Goal: Task Accomplishment & Management: Complete application form

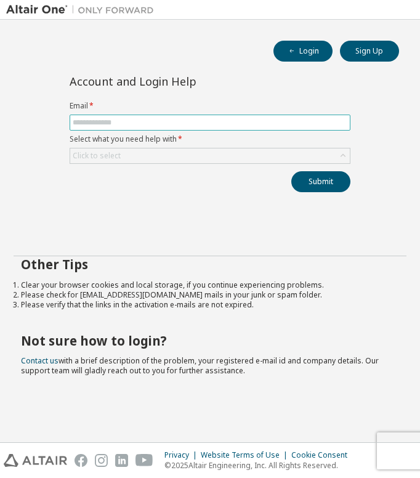
click at [168, 124] on input "text" at bounding box center [210, 123] width 275 height 10
type input "**********"
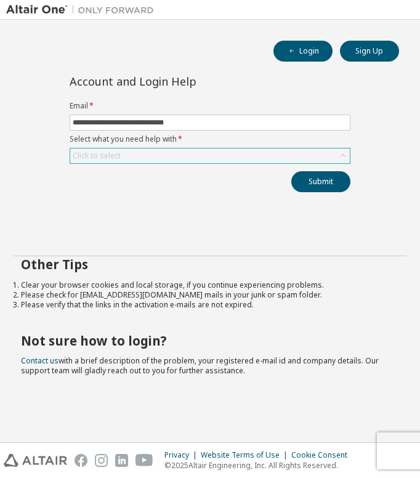
click at [169, 160] on div "Click to select" at bounding box center [209, 155] width 279 height 15
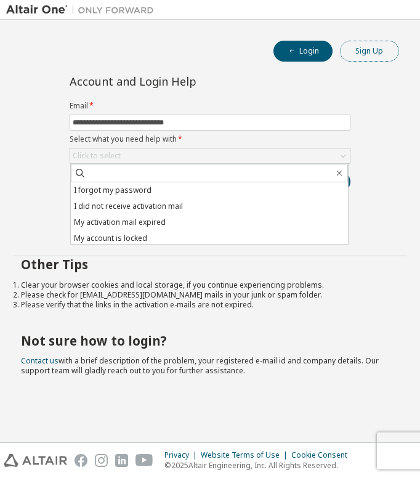
click at [362, 53] on button "Sign Up" at bounding box center [369, 51] width 59 height 21
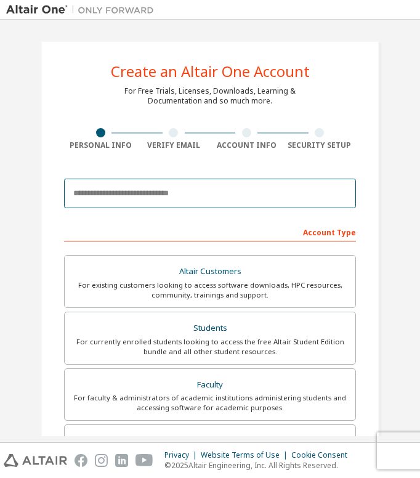
click at [153, 194] on input "email" at bounding box center [210, 194] width 292 height 30
type input "**********"
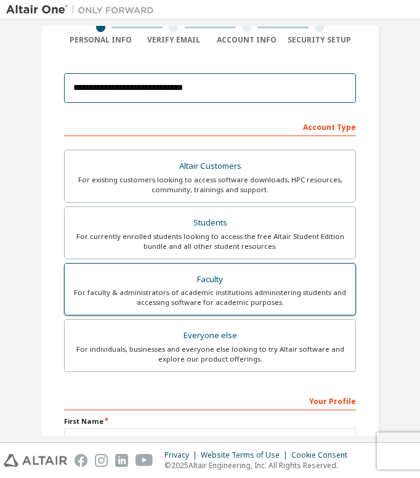
scroll to position [105, 0]
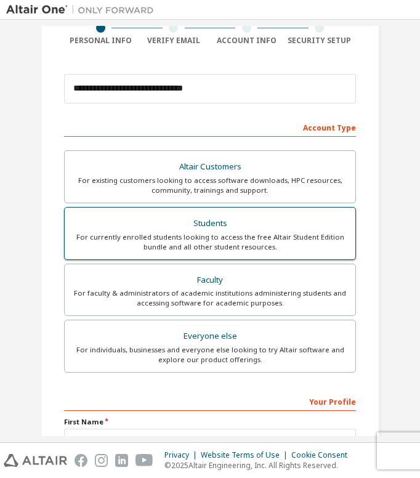
click at [160, 241] on div "For currently enrolled students looking to access the free Altair Student Editi…" at bounding box center [210, 242] width 276 height 20
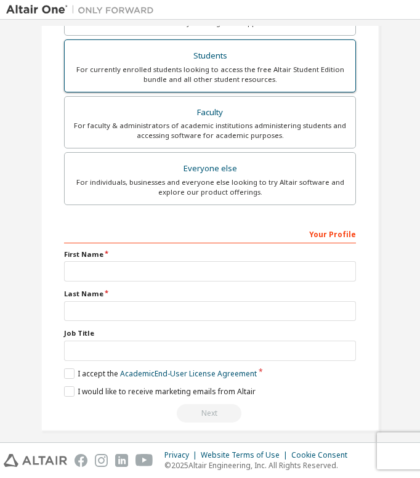
scroll to position [276, 0]
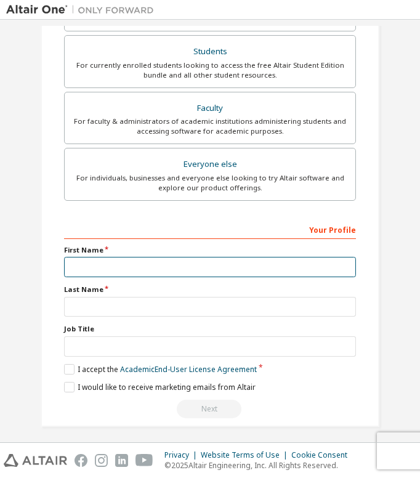
click at [165, 271] on input "text" at bounding box center [210, 267] width 292 height 20
type input "**********"
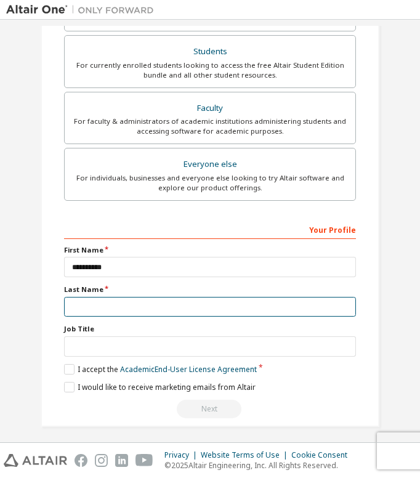
click at [165, 315] on input "text" at bounding box center [210, 307] width 292 height 20
type input "**********"
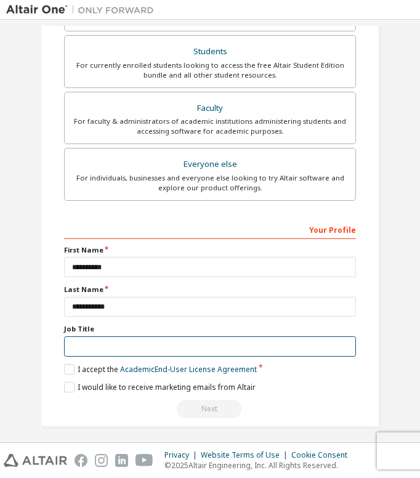
click at [155, 340] on input "text" at bounding box center [210, 346] width 292 height 20
type input "*******"
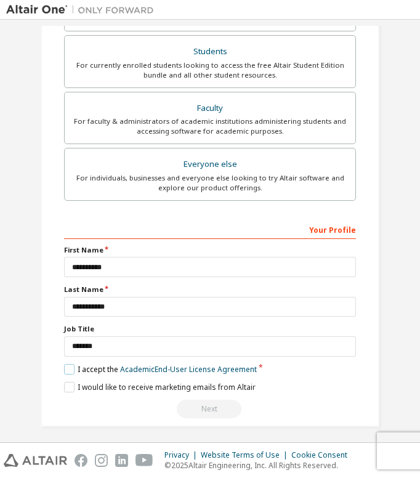
click at [73, 370] on label "I accept the Academic End-User License Agreement" at bounding box center [160, 369] width 193 height 10
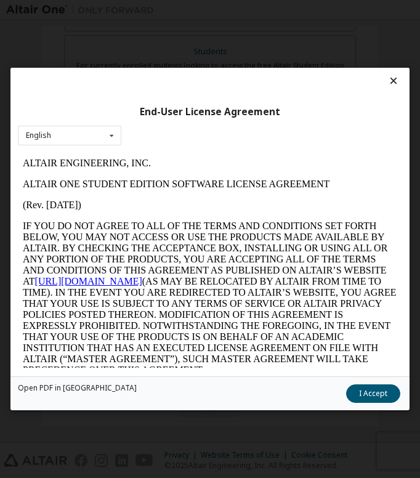
scroll to position [0, 0]
click at [359, 387] on button "I Accept" at bounding box center [373, 393] width 54 height 18
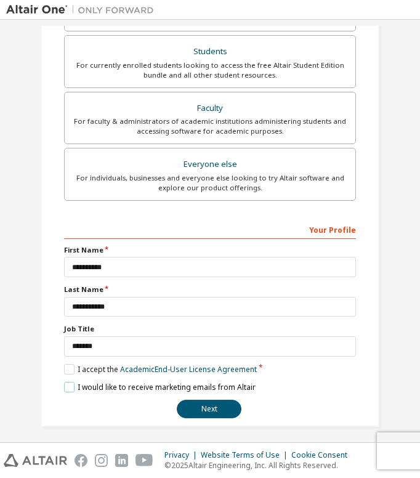
click at [64, 388] on label "I would like to receive marketing emails from Altair" at bounding box center [159, 387] width 191 height 10
click at [193, 408] on button "Next" at bounding box center [209, 409] width 65 height 18
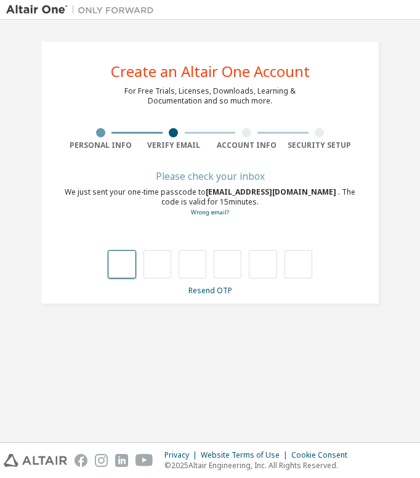
click at [109, 268] on input "text" at bounding box center [122, 264] width 28 height 28
type input "*"
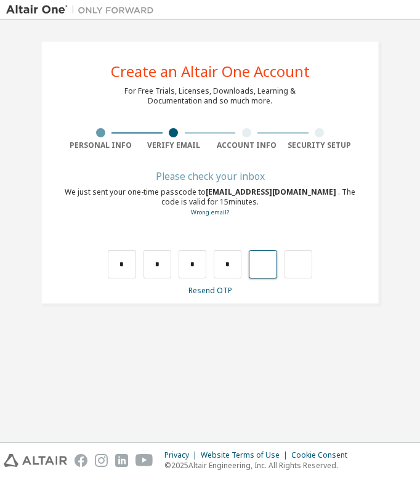
type input "*"
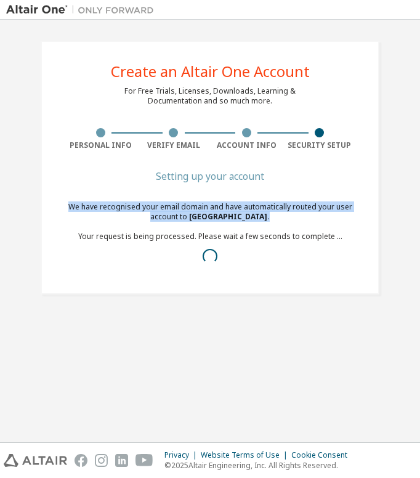
drag, startPoint x: 283, startPoint y: 220, endPoint x: 61, endPoint y: 204, distance: 222.1
click at [61, 204] on div "Create an Altair One Account For Free Trials, Licenses, Downloads, Learning & D…" at bounding box center [210, 168] width 339 height 254
click at [87, 206] on div "We have recognised your email domain and have automatically routed your user ac…" at bounding box center [210, 236] width 292 height 69
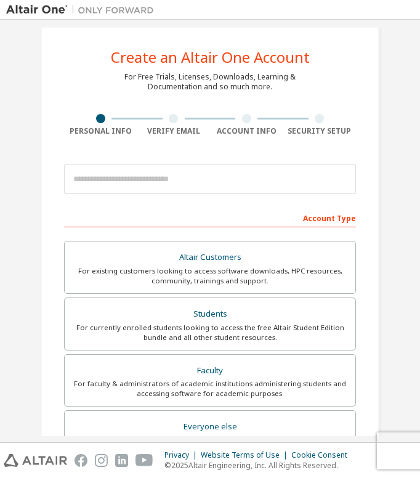
scroll to position [282, 0]
